Goal: Task Accomplishment & Management: Complete application form

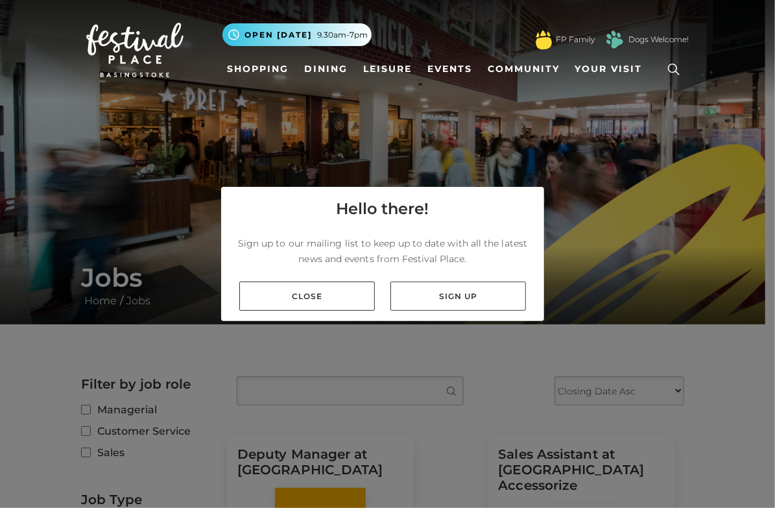
click at [302, 295] on link "Close" at bounding box center [307, 295] width 136 height 29
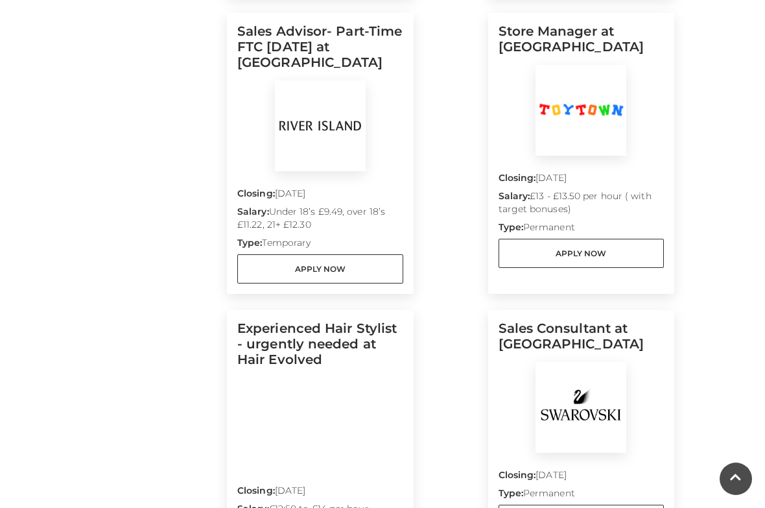
scroll to position [983, 0]
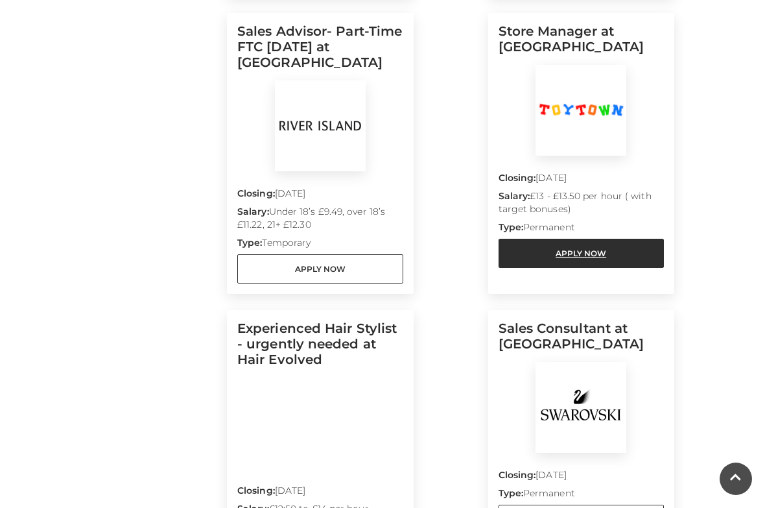
click at [521, 248] on link "Apply Now" at bounding box center [582, 253] width 166 height 29
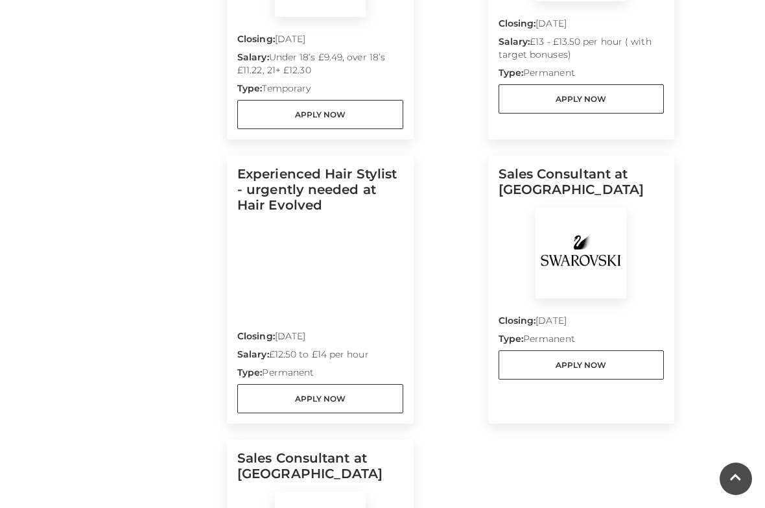
scroll to position [1136, 0]
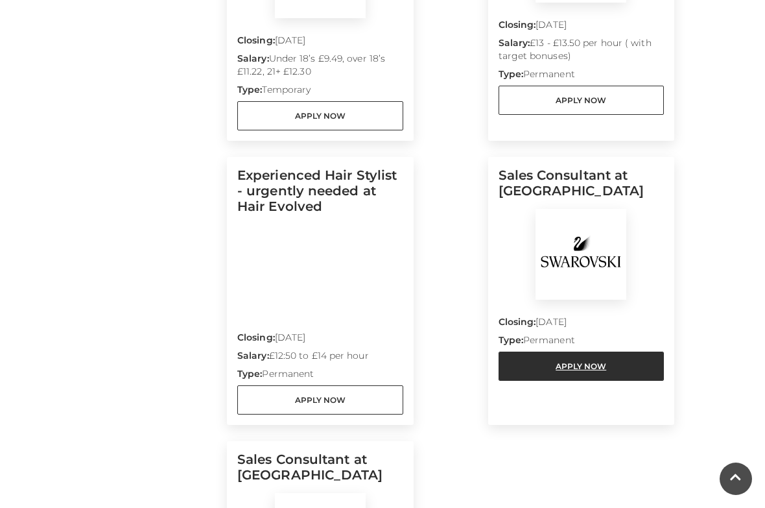
click at [638, 355] on link "Apply Now" at bounding box center [582, 366] width 166 height 29
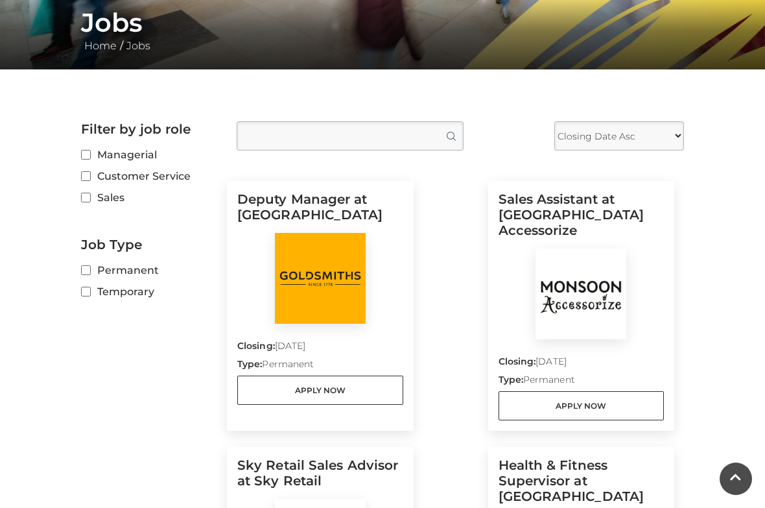
scroll to position [254, 0]
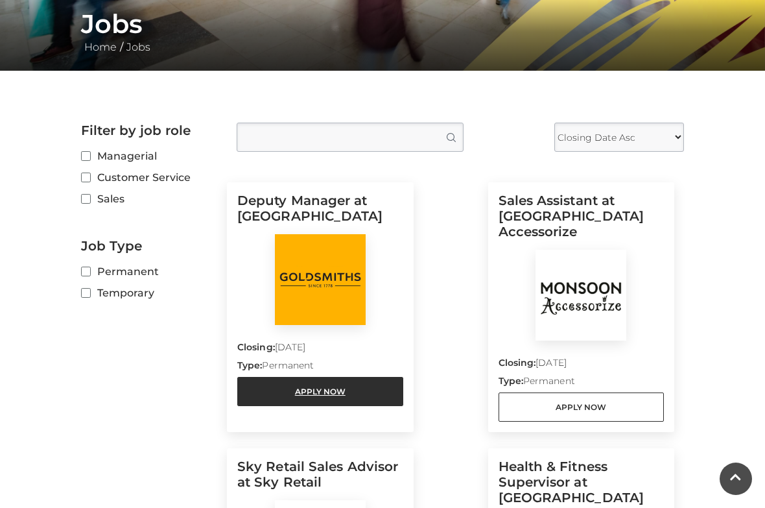
click at [386, 390] on link "Apply Now" at bounding box center [320, 391] width 166 height 29
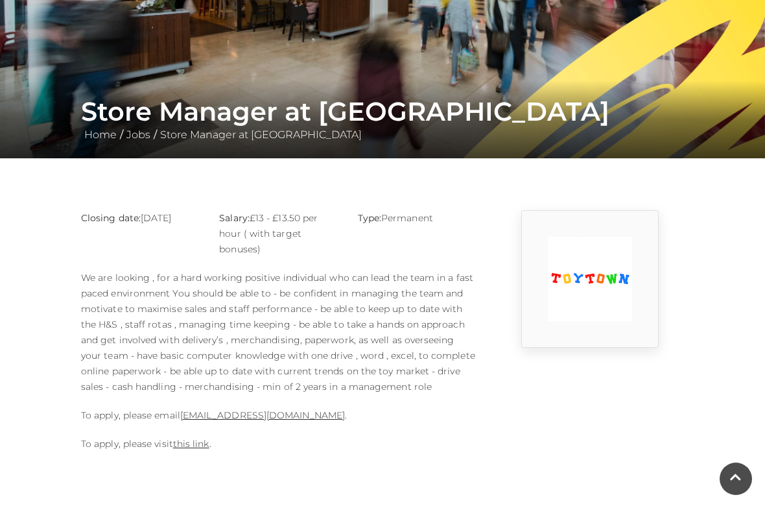
scroll to position [169, 0]
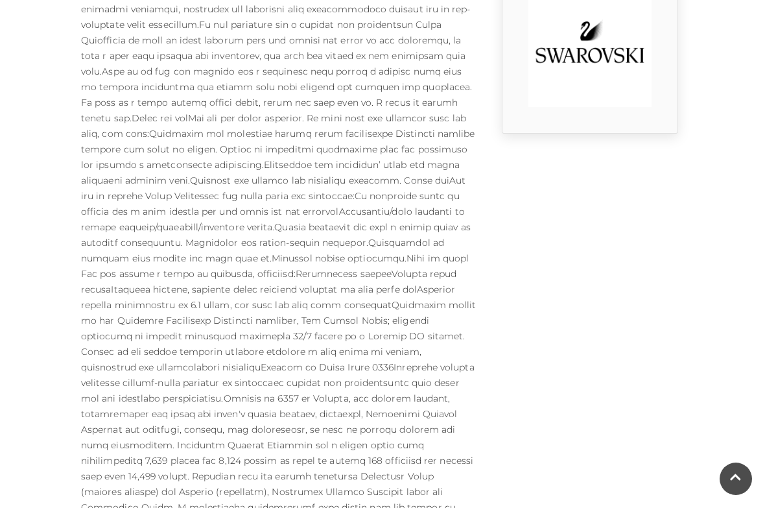
scroll to position [425, 0]
